Goal: Information Seeking & Learning: Learn about a topic

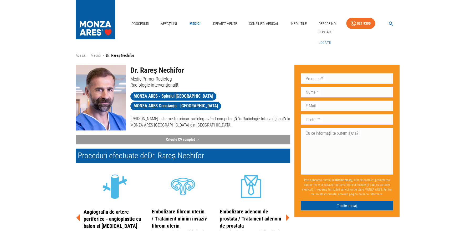
click at [325, 43] on link "Locații" at bounding box center [324, 42] width 14 height 9
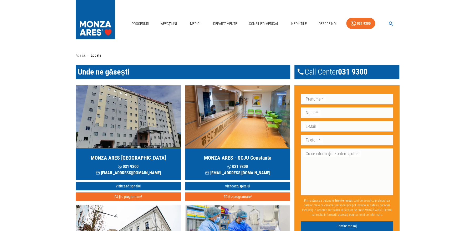
click at [125, 159] on h5 "MONZA ARES [GEOGRAPHIC_DATA]" at bounding box center [128, 157] width 75 height 7
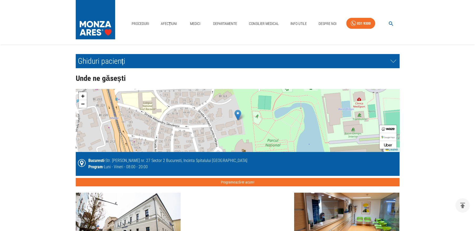
scroll to position [1176, 0]
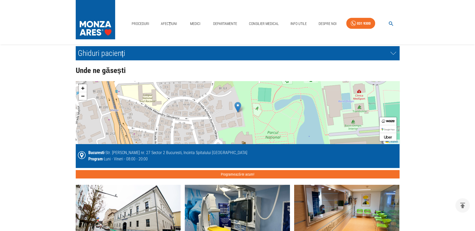
click at [389, 120] on img at bounding box center [387, 121] width 13 height 3
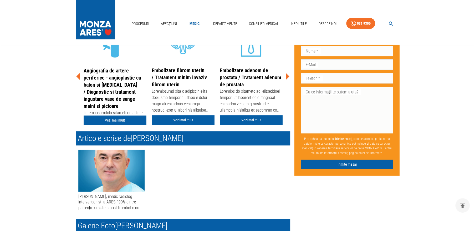
scroll to position [128, 0]
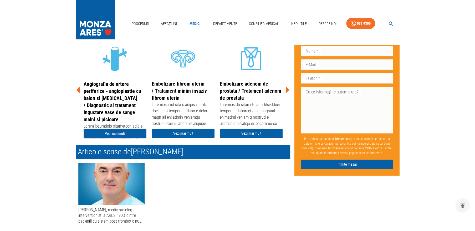
click at [117, 132] on link "Vezi mai mult" at bounding box center [115, 134] width 63 height 10
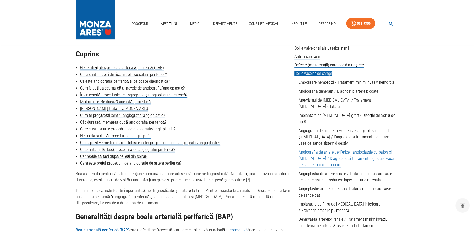
scroll to position [150, 0]
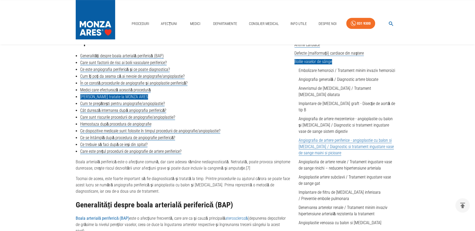
click at [118, 97] on link "[PERSON_NAME] tratate la MONZA ARES" at bounding box center [114, 96] width 68 height 5
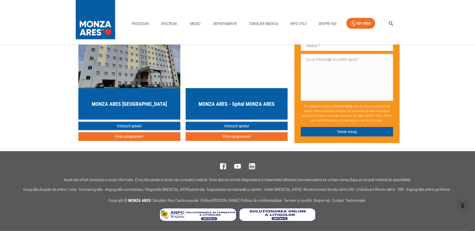
scroll to position [2357, 0]
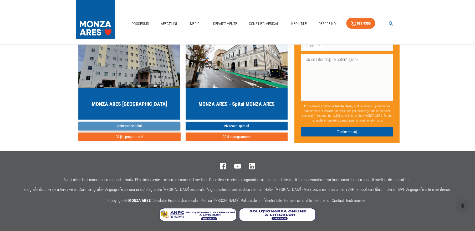
click at [136, 125] on link "Vizitează spitalul" at bounding box center [129, 126] width 102 height 9
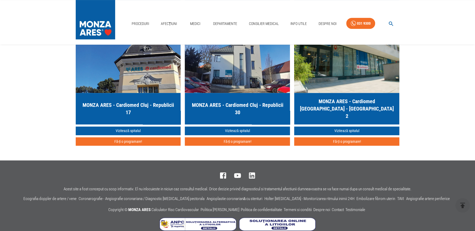
scroll to position [1580, 0]
